Goal: Navigation & Orientation: Understand site structure

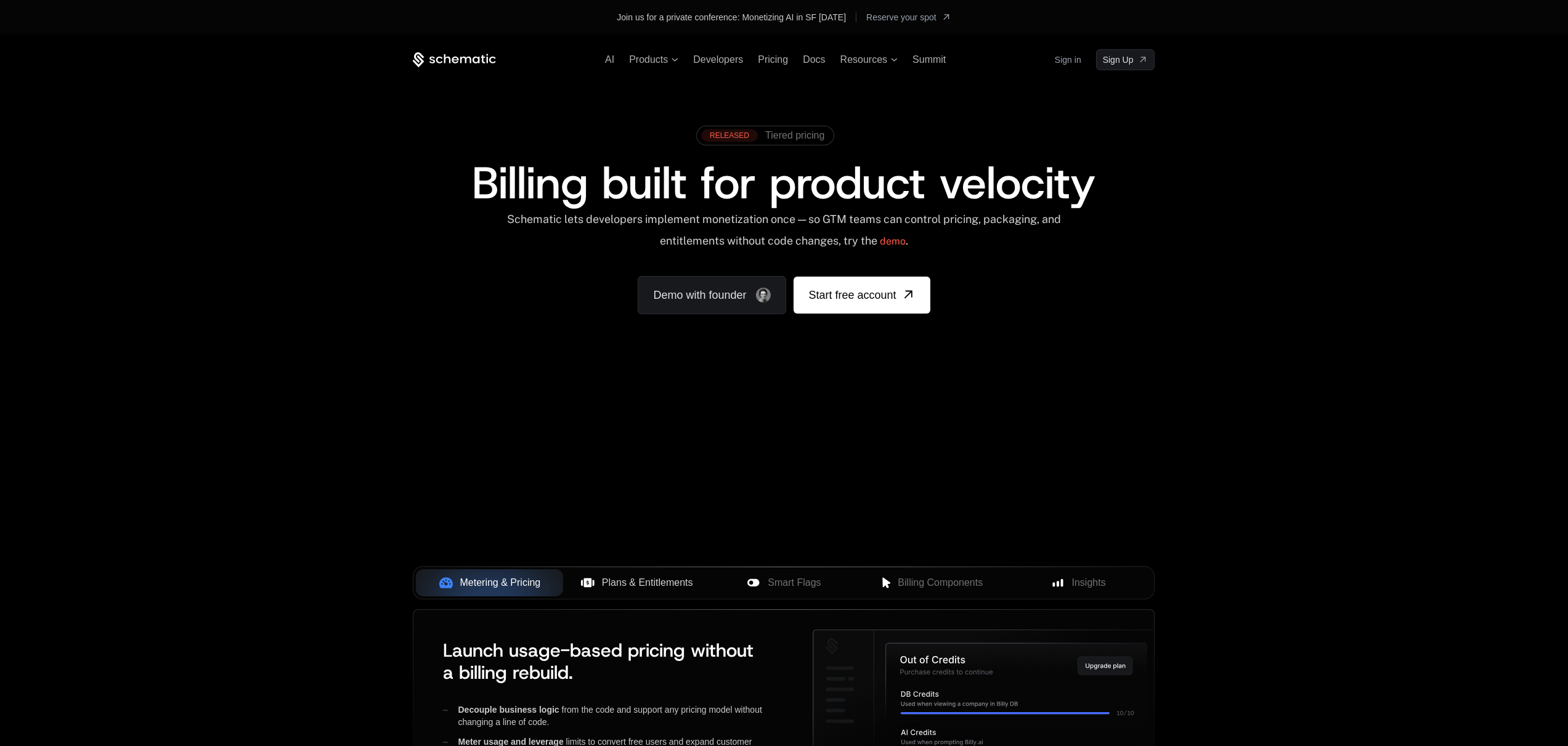
click at [636, 581] on span "Plans & Entitlements" at bounding box center [647, 582] width 91 height 15
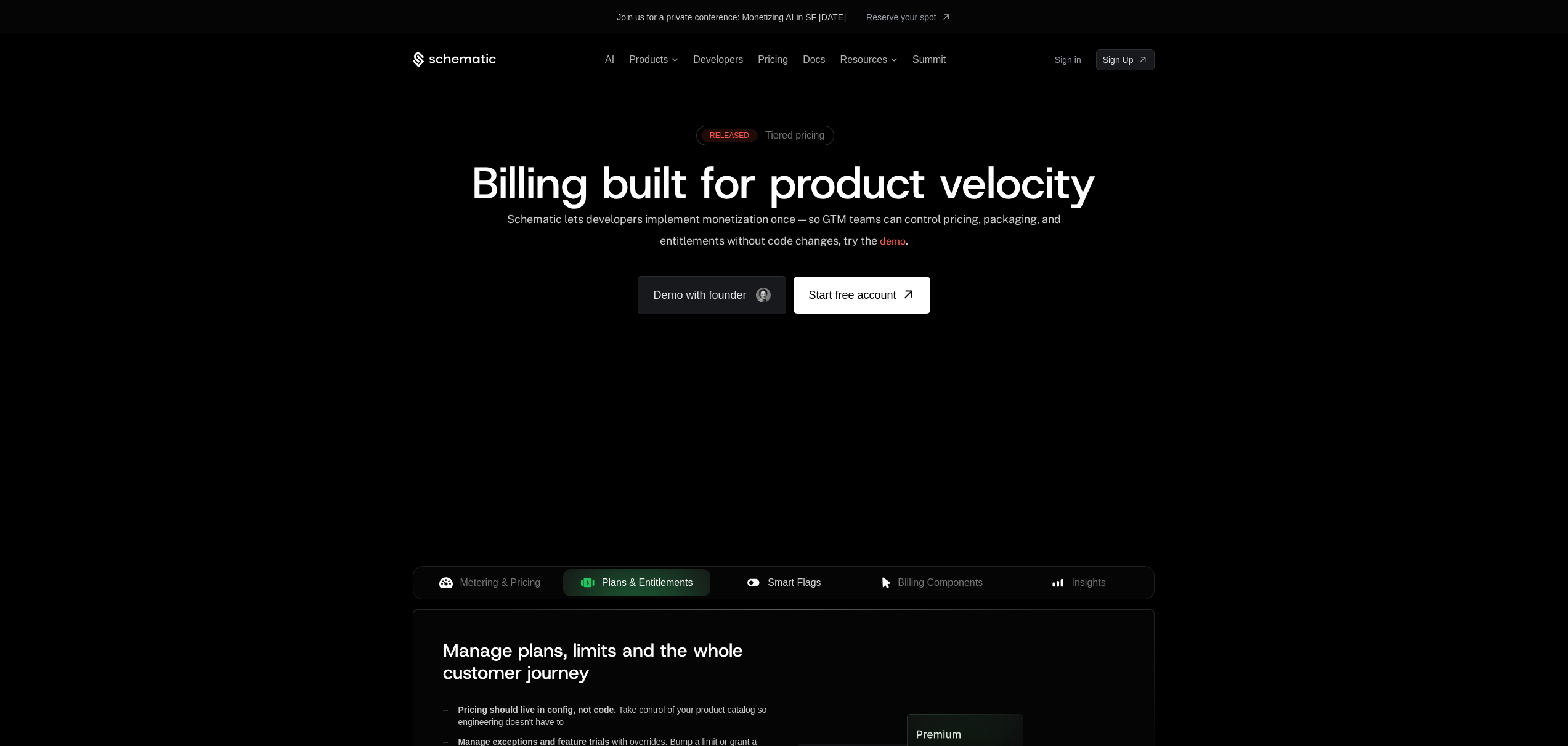
click at [801, 587] on span "Smart Flags" at bounding box center [794, 582] width 53 height 15
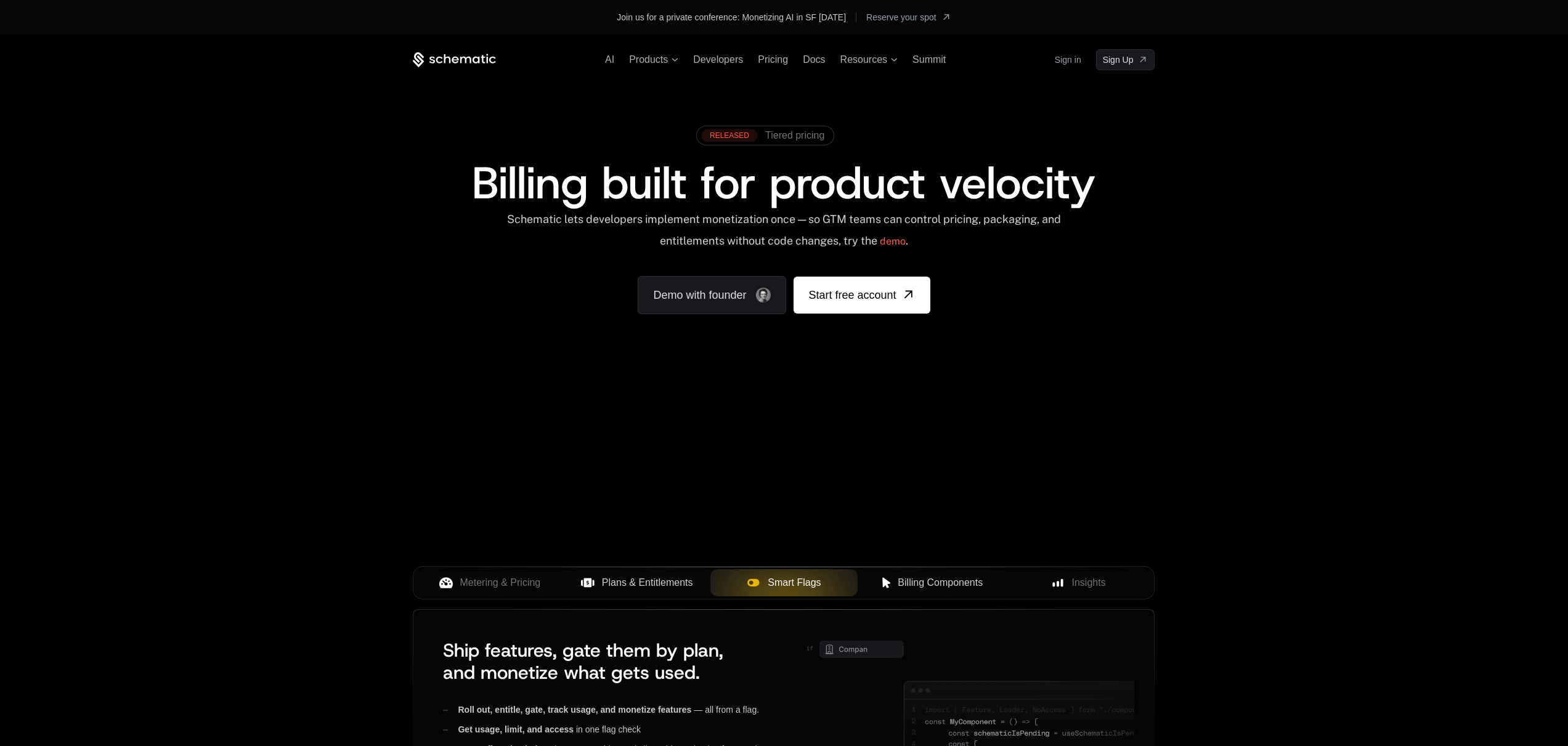
click at [935, 589] on span "Billing Components" at bounding box center [940, 582] width 85 height 15
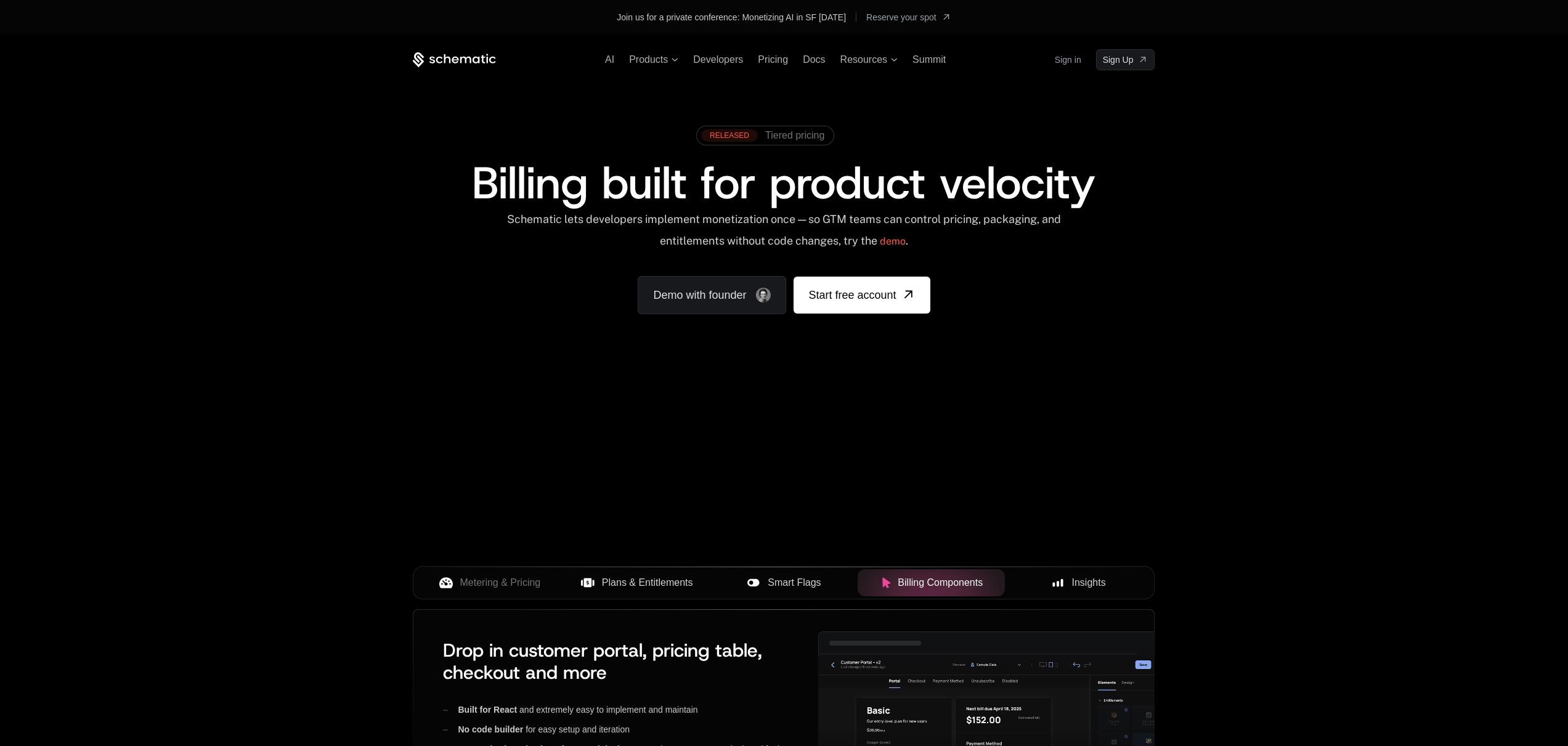
click at [1094, 592] on button "Insights" at bounding box center [1078, 582] width 147 height 27
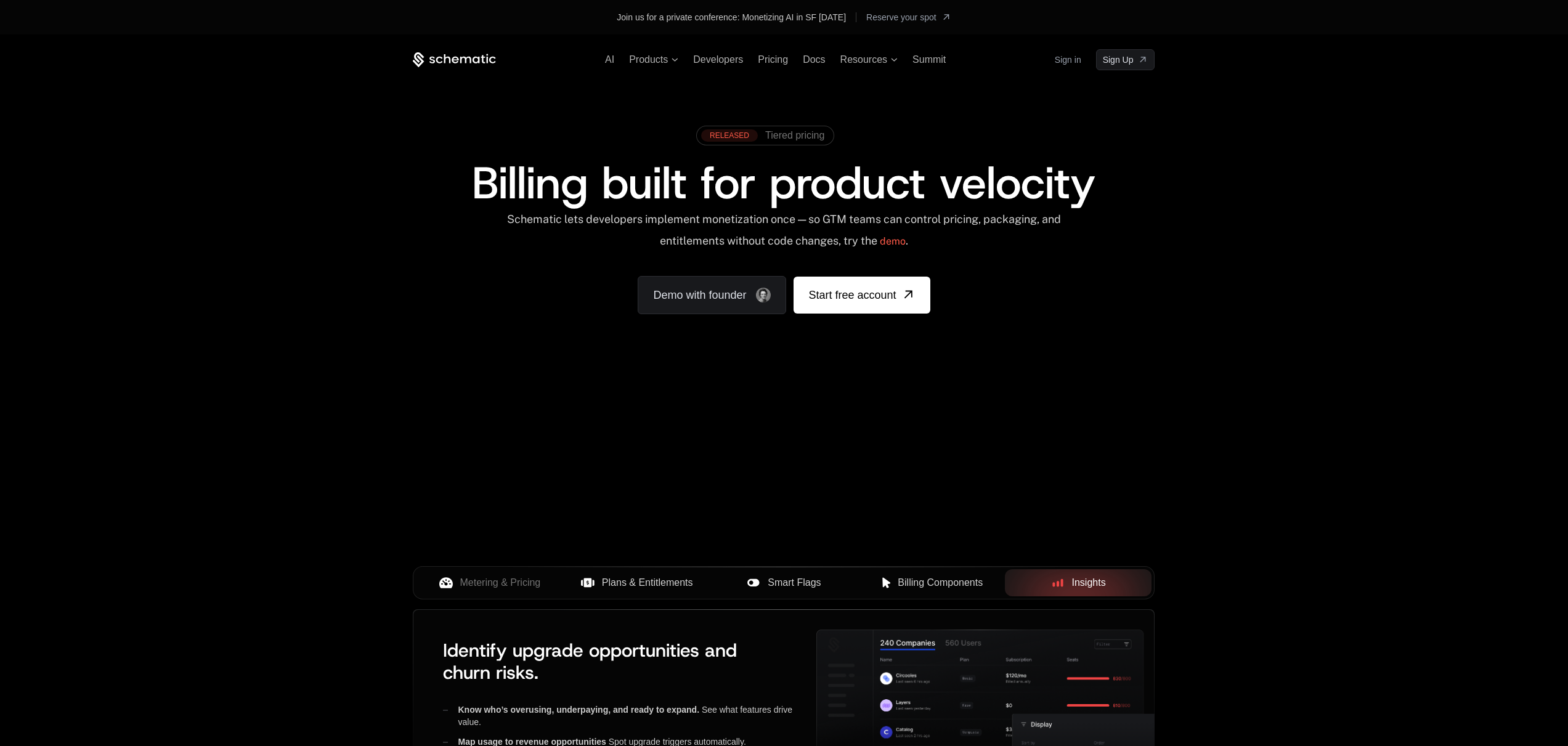
click at [575, 589] on div "Plans & Entitlements" at bounding box center [636, 582] width 127 height 15
click at [479, 581] on span "Metering & Pricing" at bounding box center [501, 582] width 81 height 15
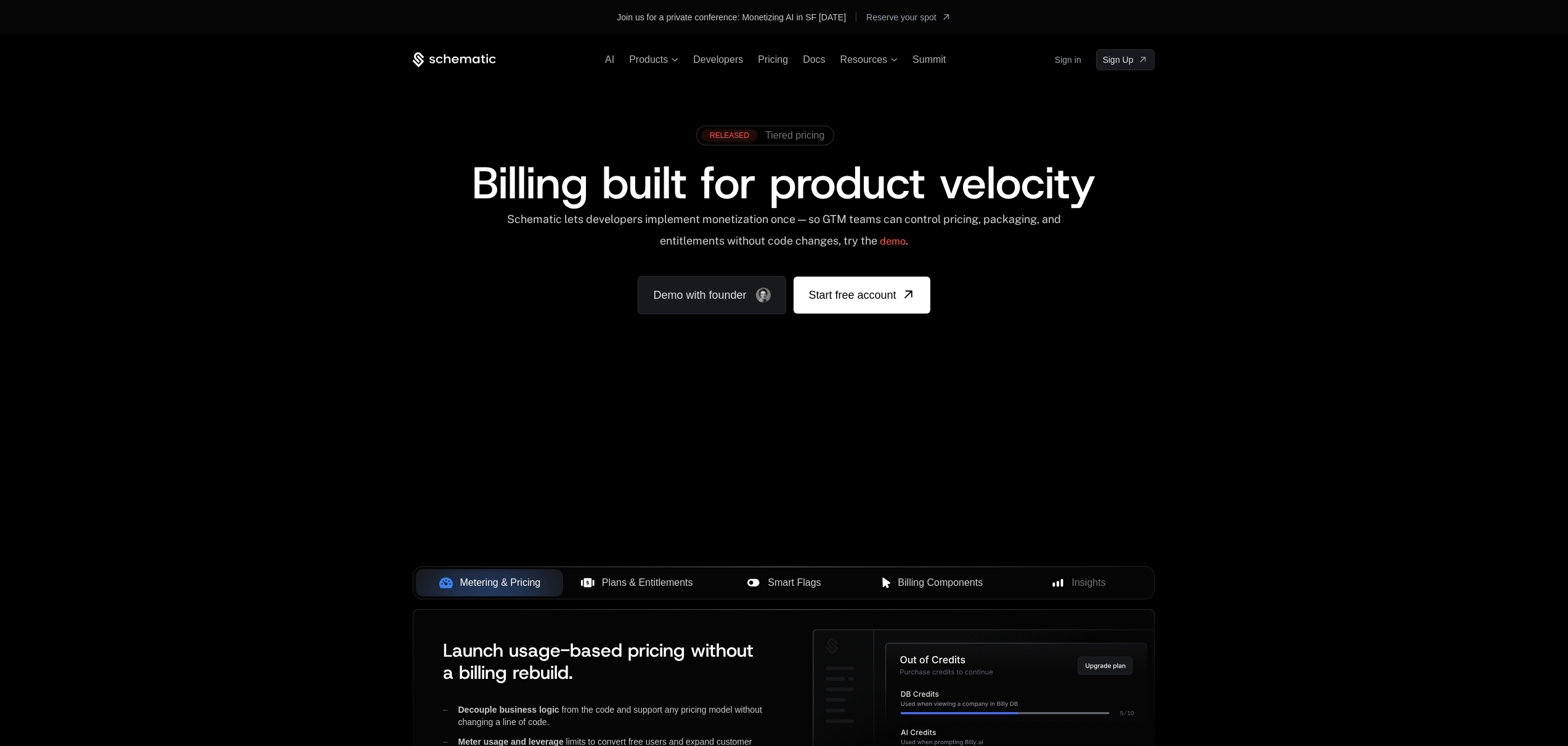
click at [693, 581] on div "Plans & Entitlements" at bounding box center [636, 582] width 127 height 15
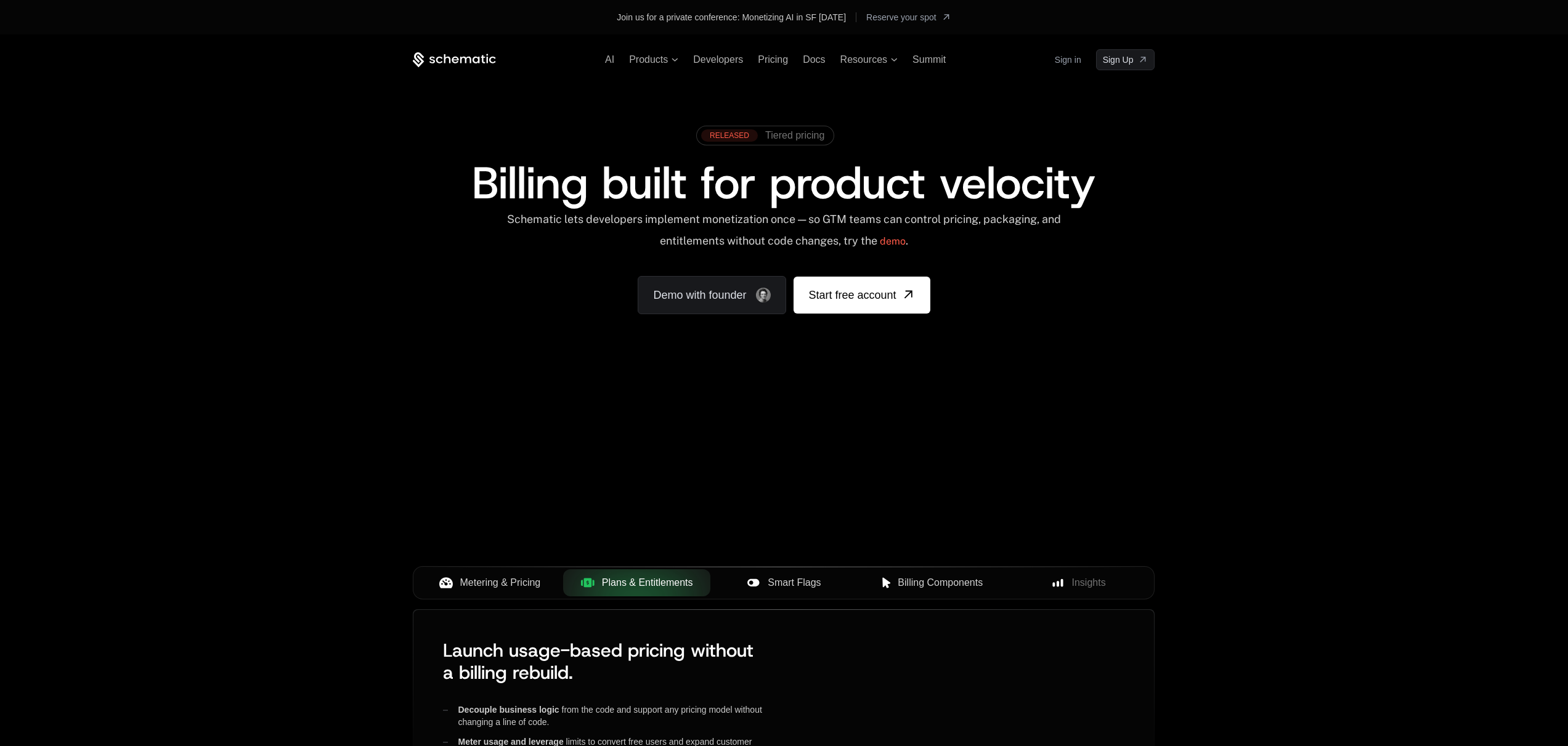
click at [774, 579] on span "Smart Flags" at bounding box center [794, 582] width 53 height 15
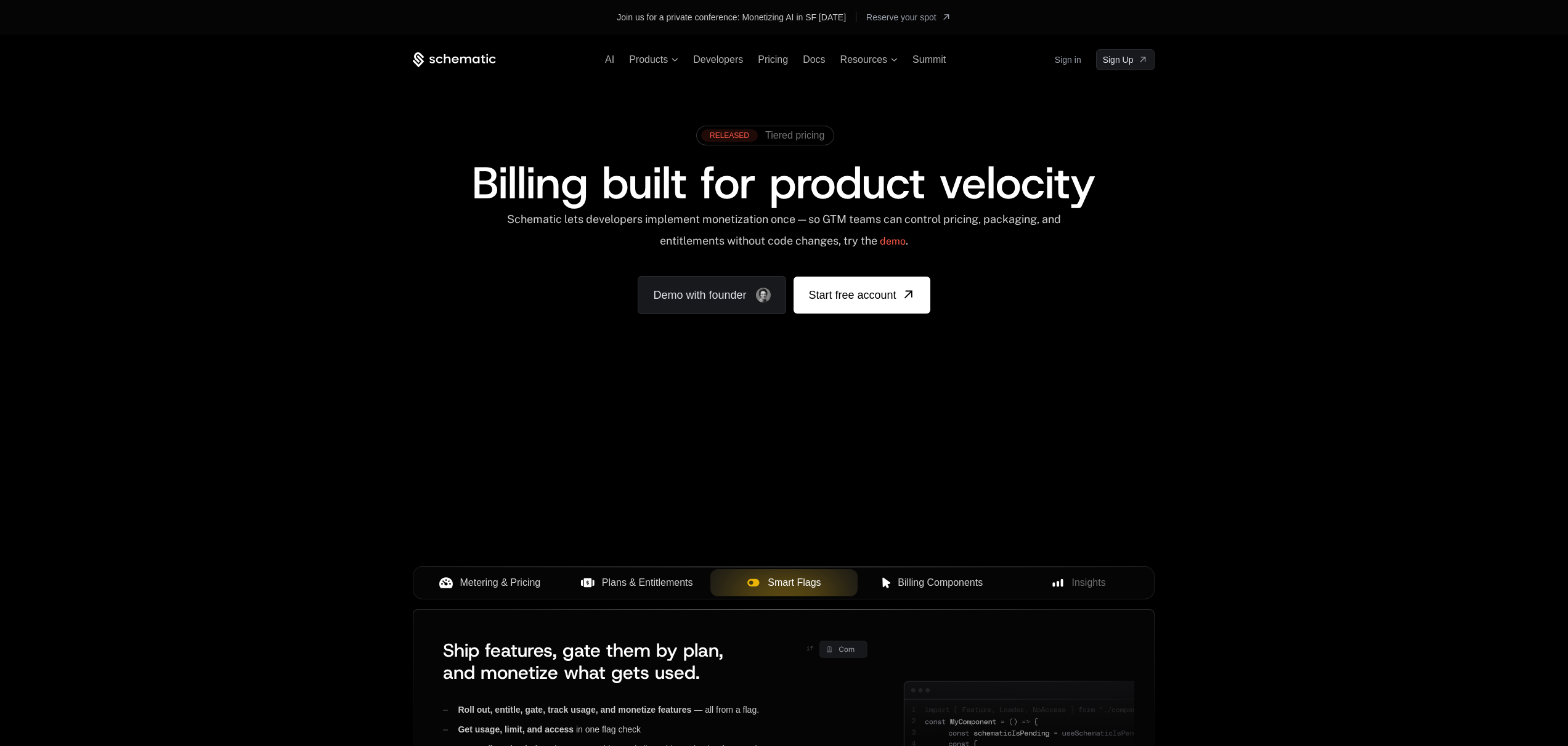
click at [955, 605] on div "Metering & Pricing Plans & Entitlements Smart Flags Billing Components Insights" at bounding box center [783, 587] width 742 height 43
click at [957, 589] on span "Billing Components" at bounding box center [940, 582] width 85 height 15
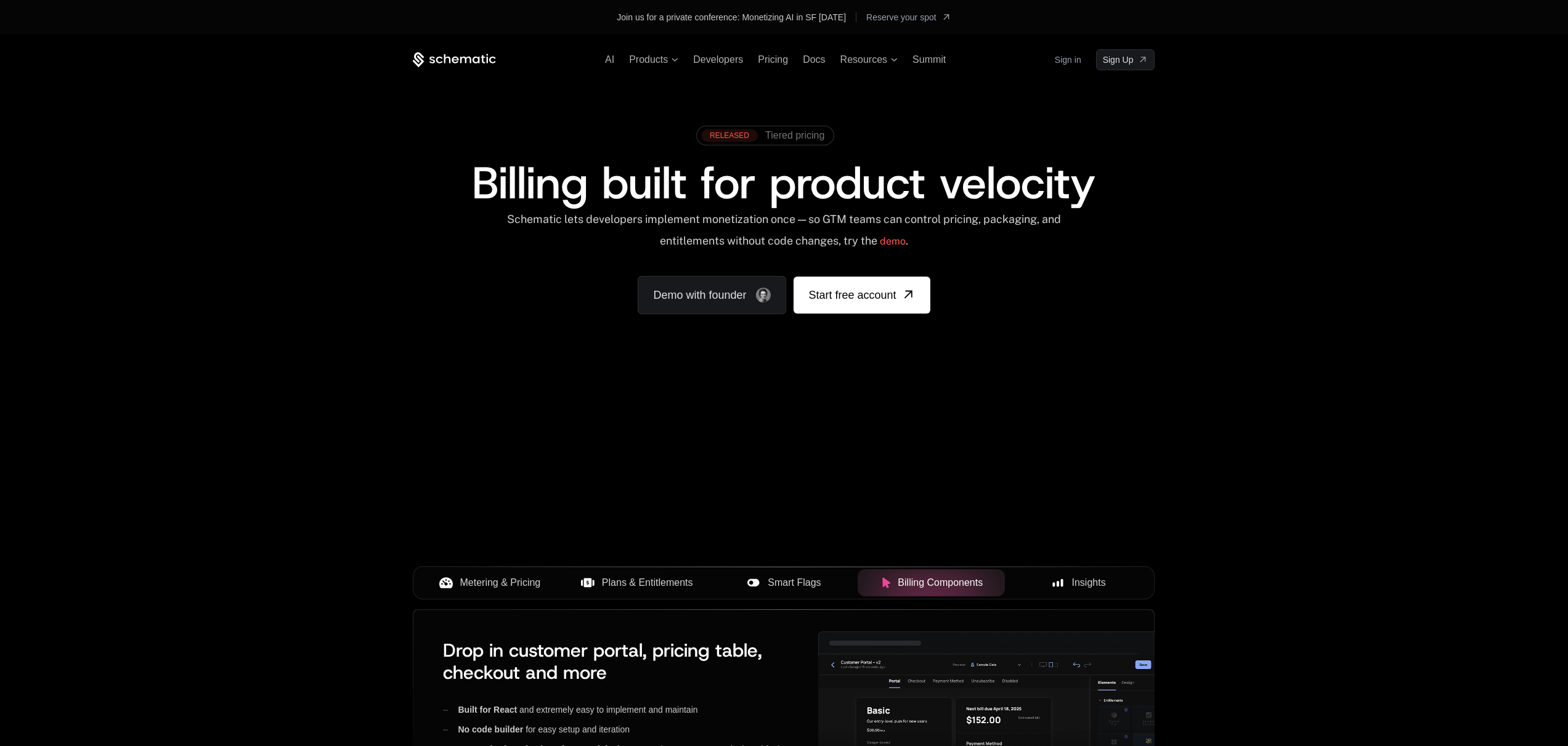
click at [1059, 579] on icon at bounding box center [1058, 582] width 11 height 11
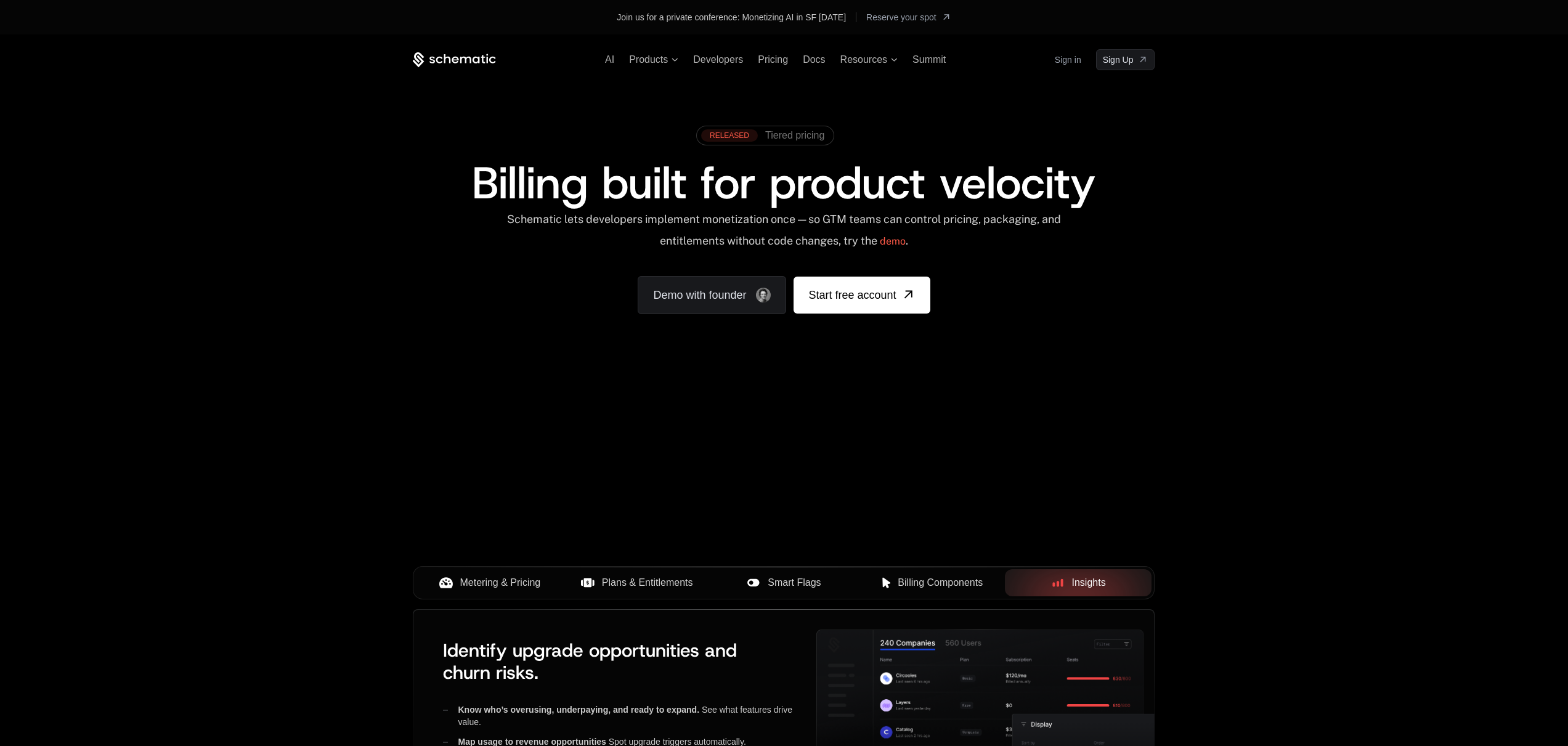
click at [647, 586] on span "Plans & Entitlements" at bounding box center [647, 582] width 91 height 15
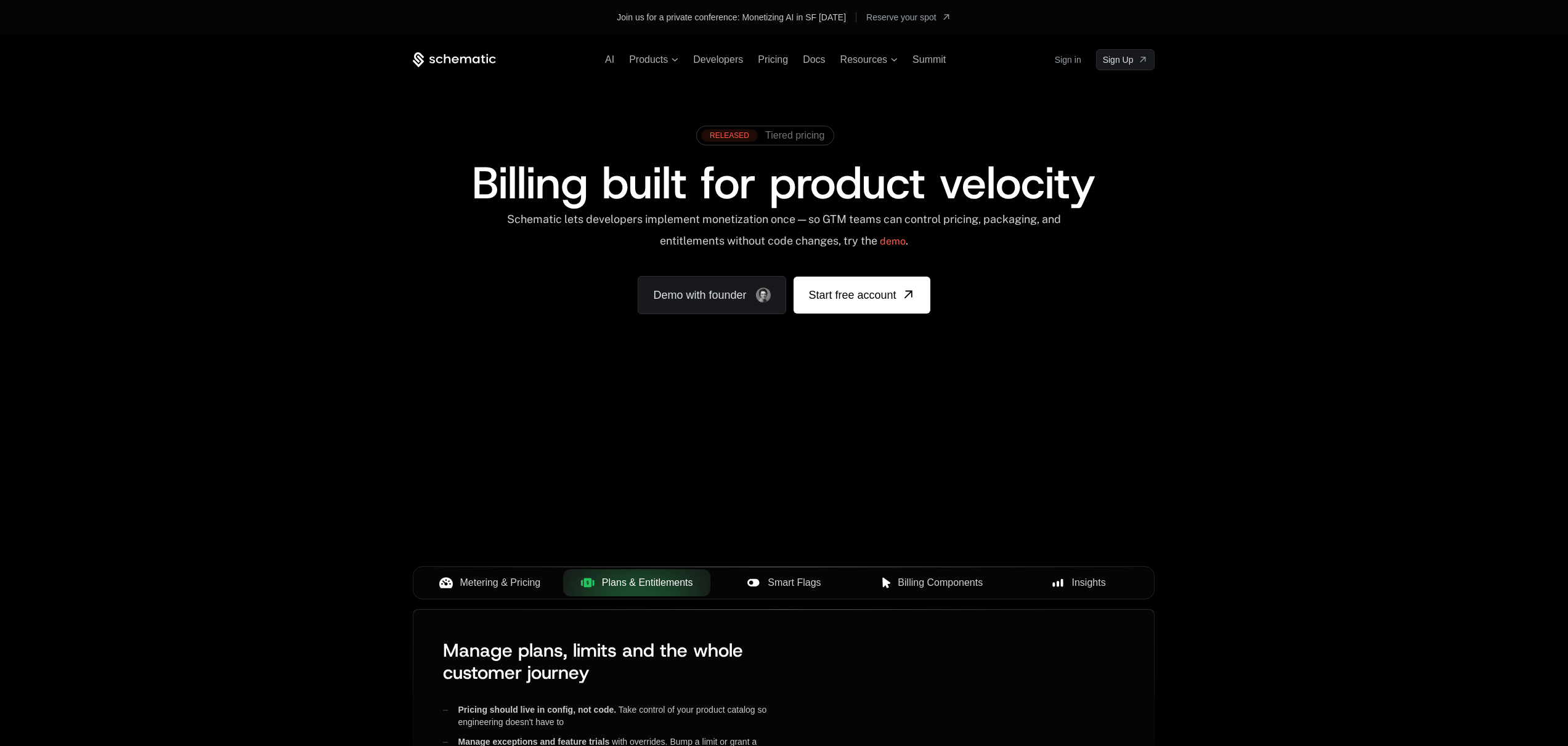
click at [463, 587] on span "Metering & Pricing" at bounding box center [501, 582] width 81 height 15
click at [768, 586] on span "Smart Flags" at bounding box center [794, 582] width 53 height 15
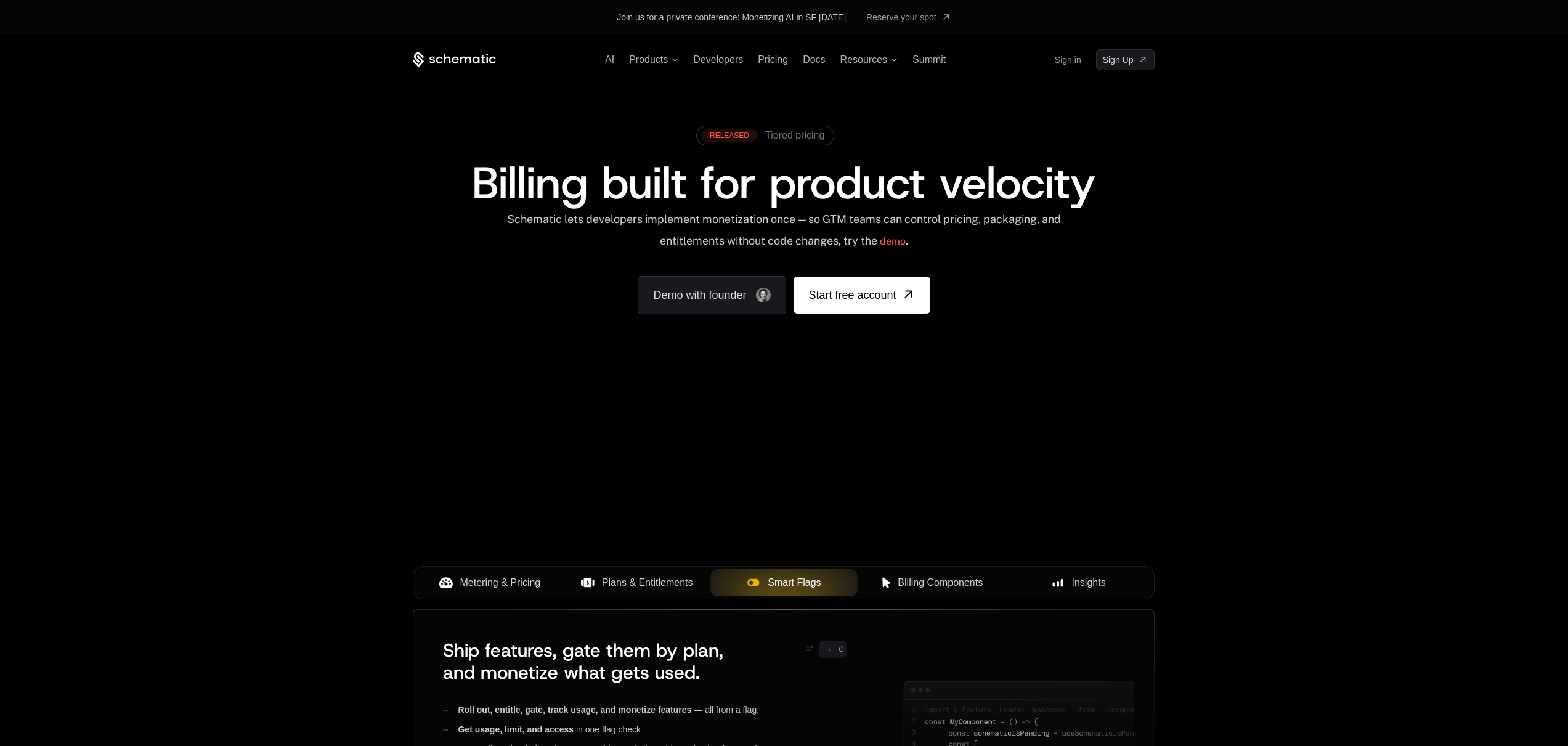
click at [872, 582] on div "Billing Components" at bounding box center [931, 582] width 127 height 15
